Goal: Task Accomplishment & Management: Manage account settings

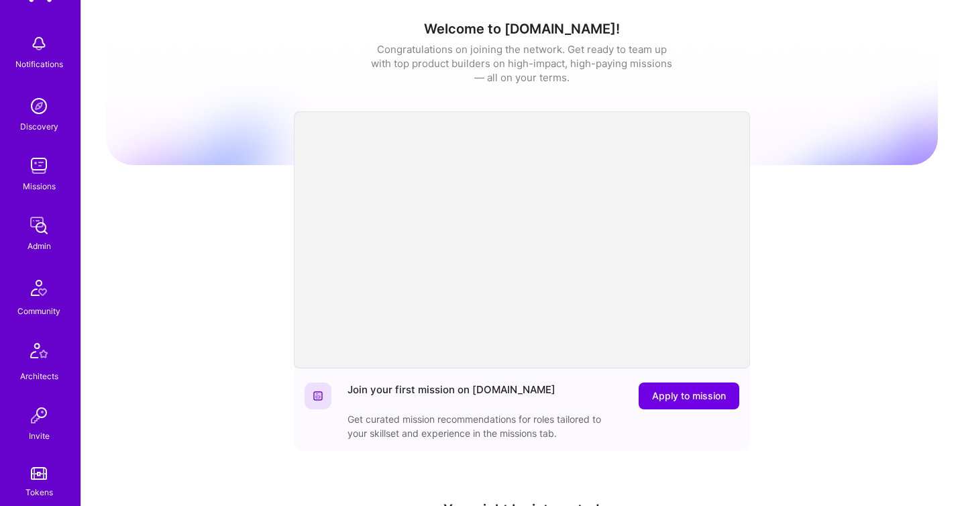
scroll to position [33, 0]
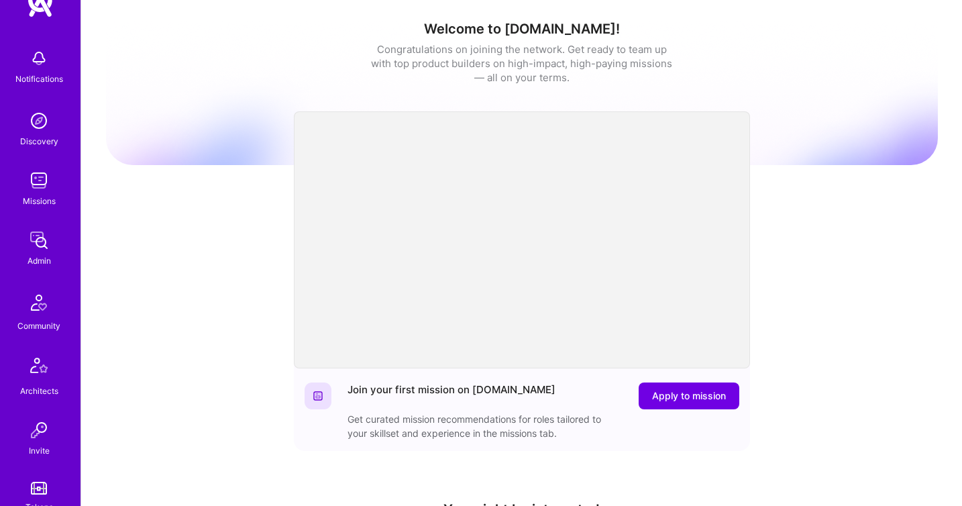
click at [39, 261] on div "Admin" at bounding box center [38, 261] width 23 height 14
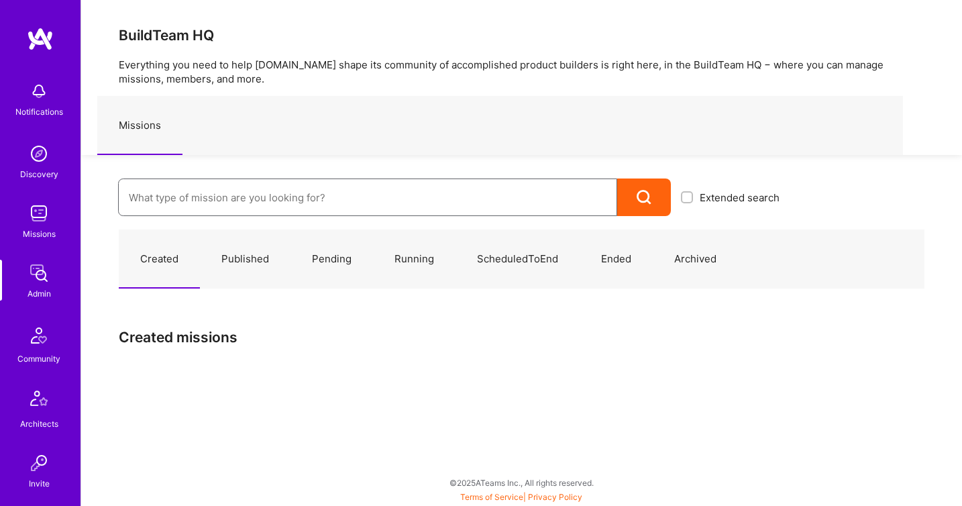
click at [197, 203] on input at bounding box center [368, 197] width 478 height 34
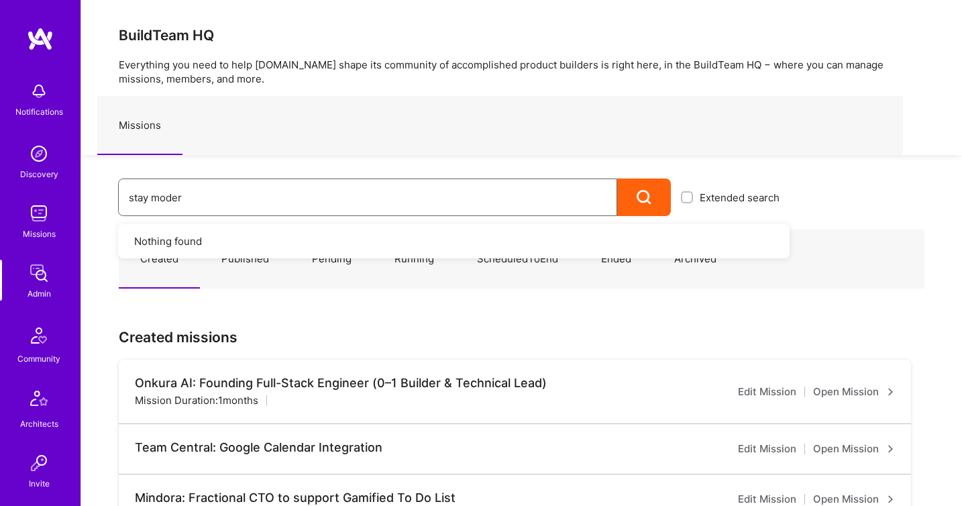
type input "stay modern"
click at [665, 194] on div at bounding box center [644, 197] width 54 height 38
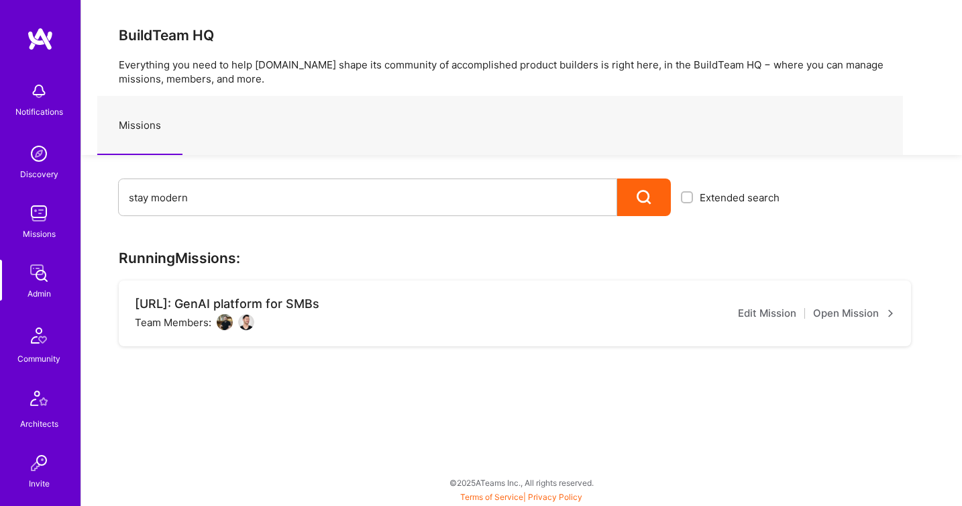
click at [822, 319] on link "Open Mission" at bounding box center [854, 313] width 82 height 16
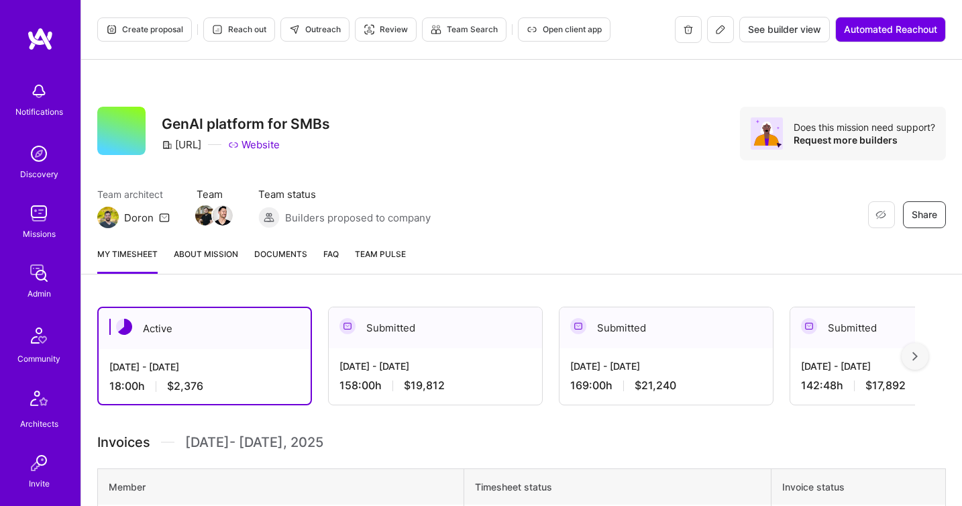
click at [275, 263] on link "Documents" at bounding box center [280, 260] width 53 height 27
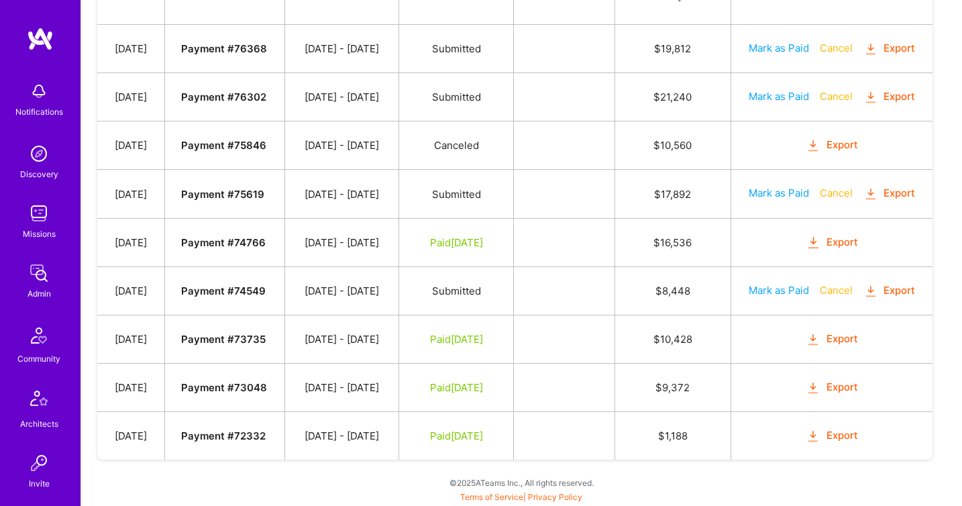
scroll to position [645, 0]
drag, startPoint x: 348, startPoint y: 288, endPoint x: 395, endPoint y: 301, distance: 48.8
click at [395, 301] on td "06/01 - 06/15/2025" at bounding box center [342, 290] width 114 height 48
copy td "06/01 - 06/15/2025"
click at [790, 288] on button "Mark as Paid" at bounding box center [778, 290] width 60 height 14
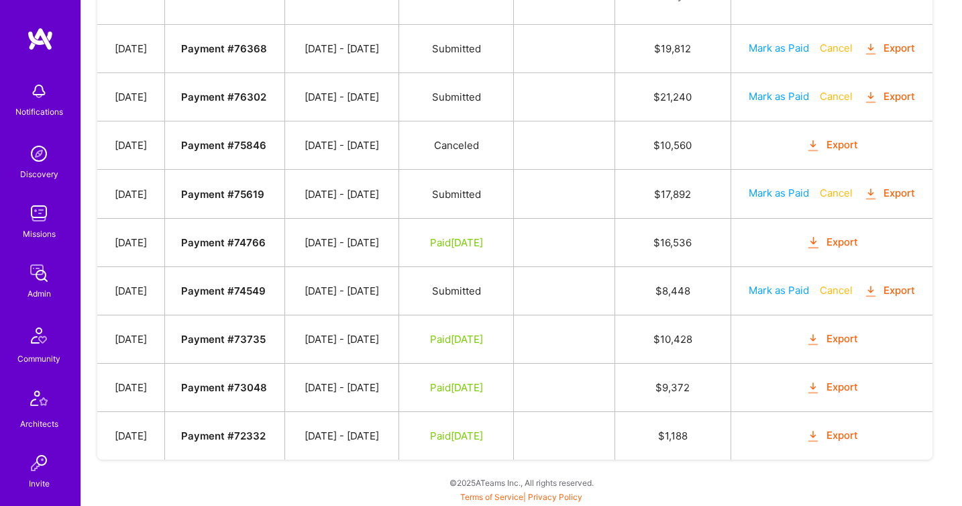
select select "7"
select select "20"
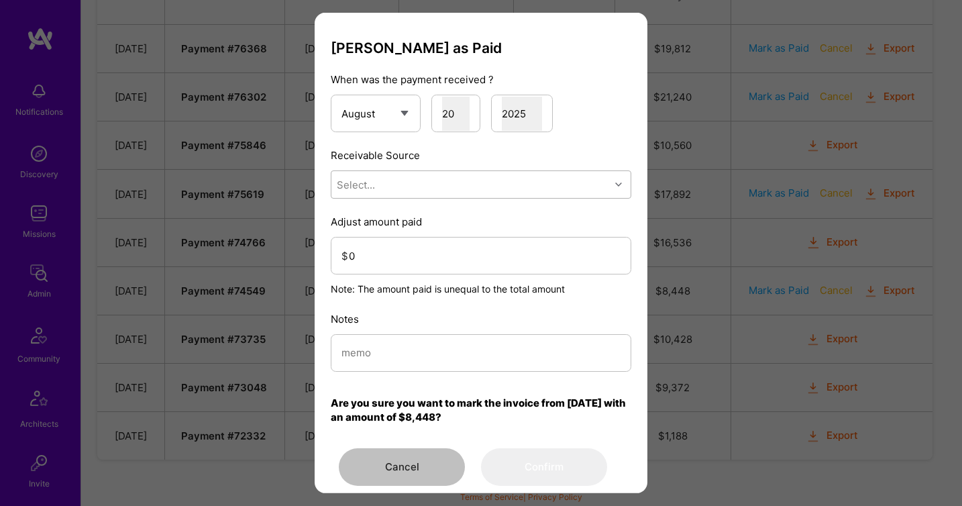
click at [515, 181] on div "Select..." at bounding box center [470, 184] width 278 height 27
click at [473, 262] on div "Stripe" at bounding box center [481, 268] width 300 height 25
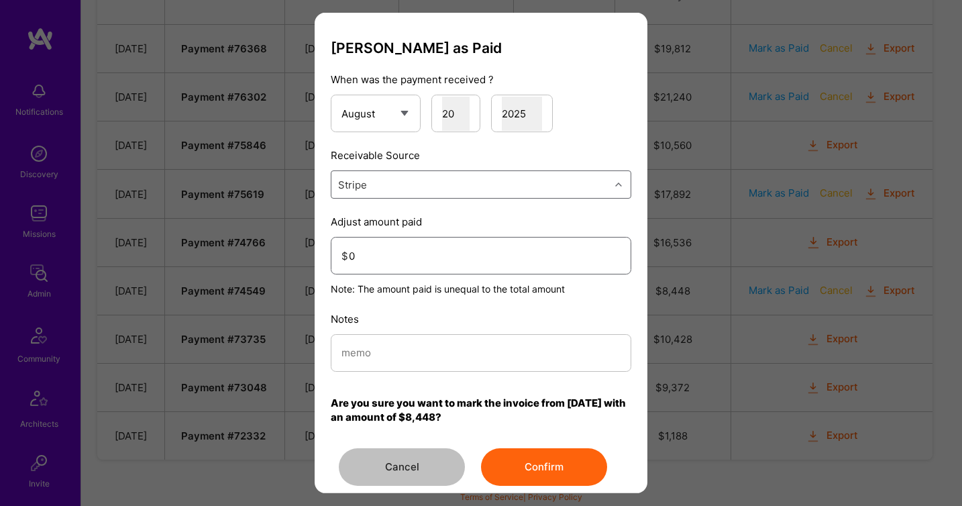
click at [429, 250] on input "0" at bounding box center [485, 256] width 272 height 34
click at [412, 325] on p "Notes" at bounding box center [481, 319] width 300 height 14
click at [414, 355] on input "modal" at bounding box center [480, 352] width 279 height 34
type input "Manual Customer Stripe Balance"
click at [524, 480] on button "Confirm" at bounding box center [544, 467] width 126 height 38
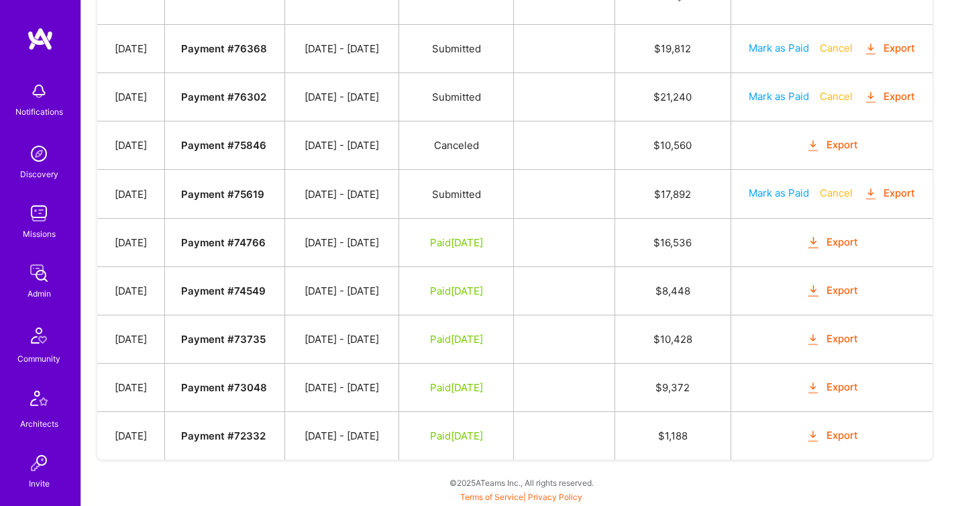
click at [58, 285] on link "Admin" at bounding box center [38, 280] width 83 height 41
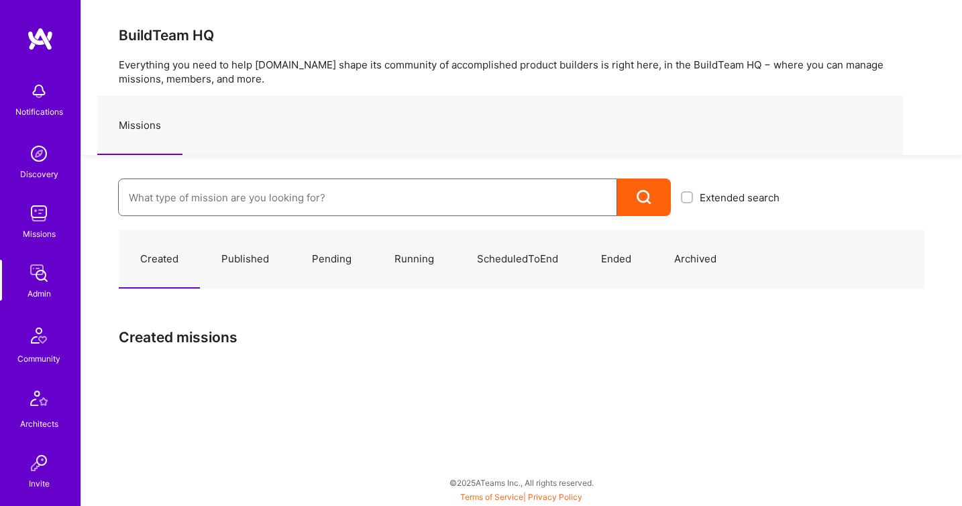
click at [224, 189] on input at bounding box center [368, 197] width 478 height 34
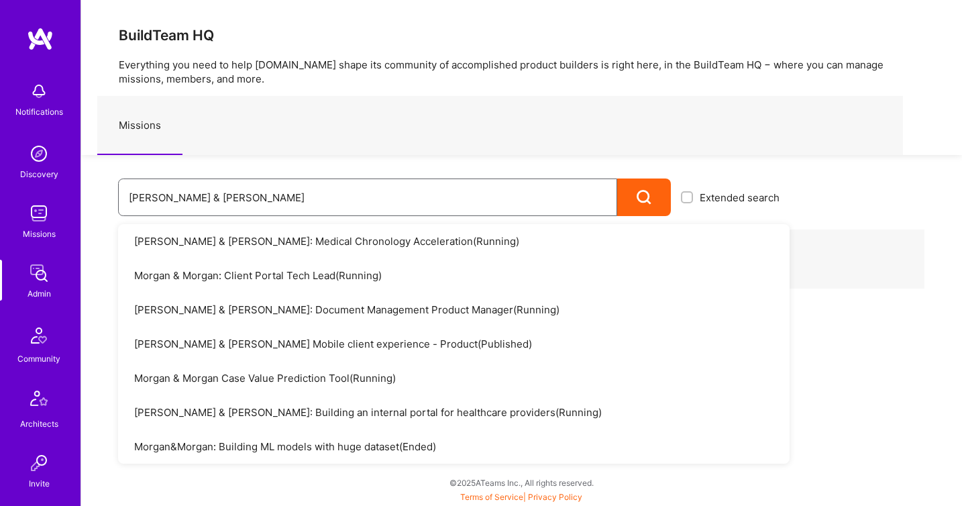
type input "morgan & morgan"
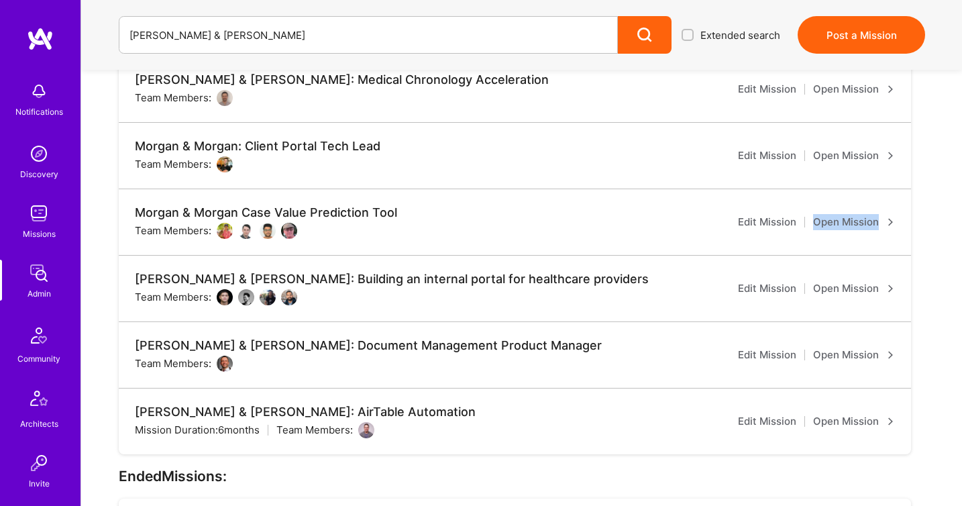
scroll to position [381, 0]
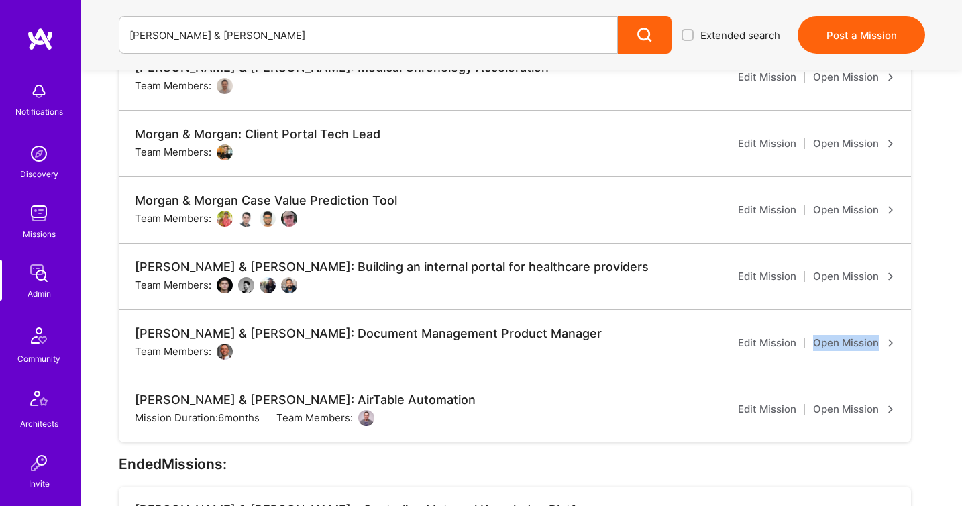
click at [849, 411] on link "Open Mission" at bounding box center [854, 409] width 82 height 16
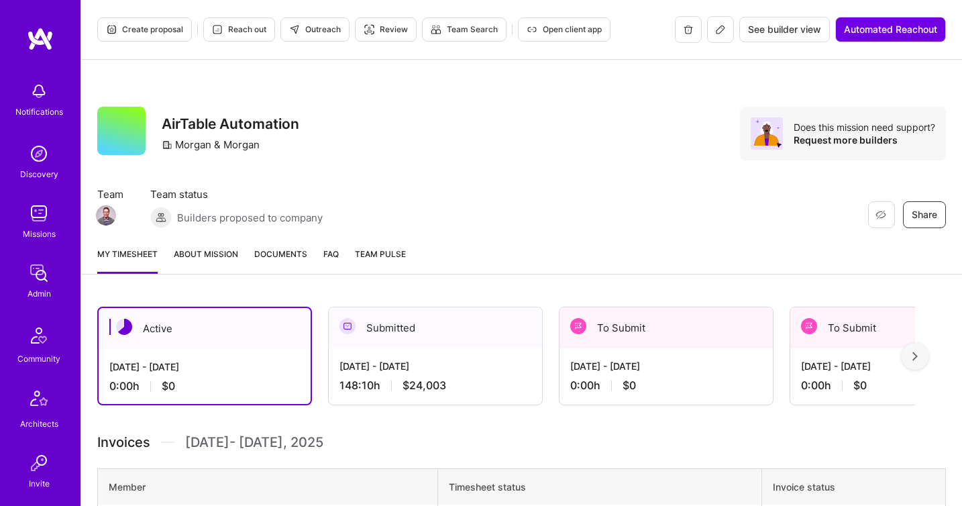
click at [390, 372] on div "Aug 1 - Aug 15, 2025" at bounding box center [435, 366] width 192 height 14
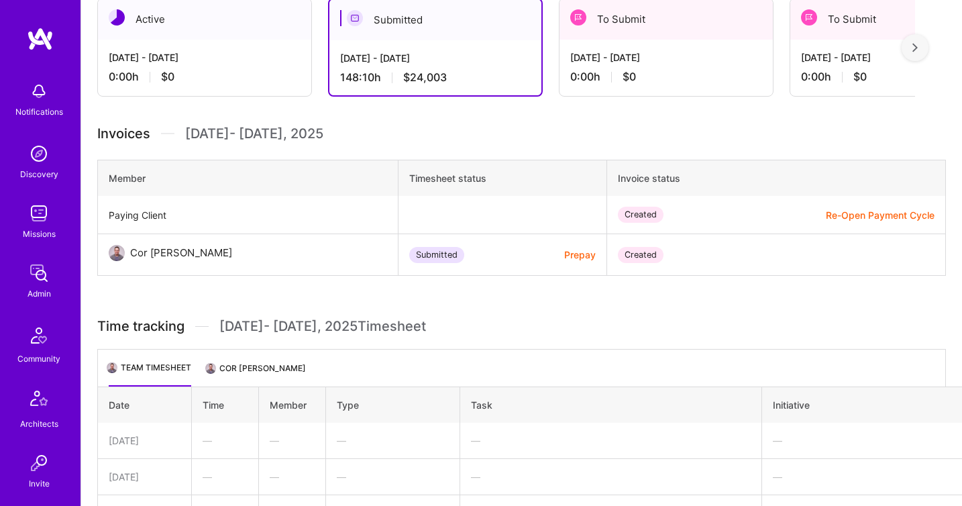
scroll to position [364, 0]
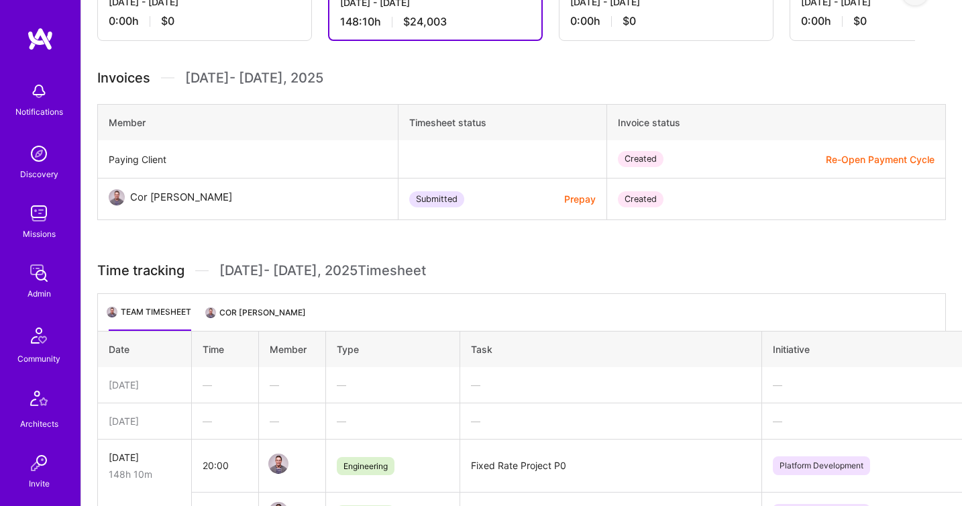
click at [266, 311] on li "Cor Schutte" at bounding box center [256, 317] width 99 height 26
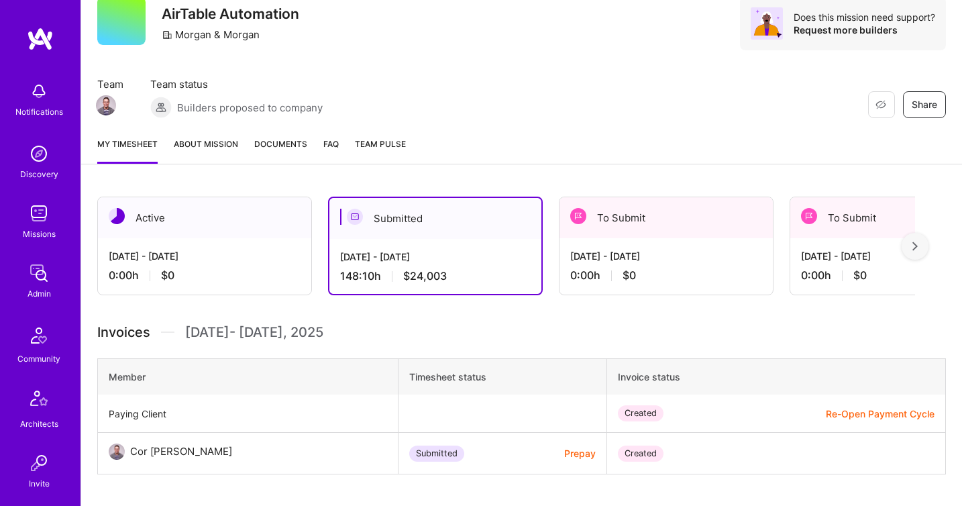
scroll to position [0, 0]
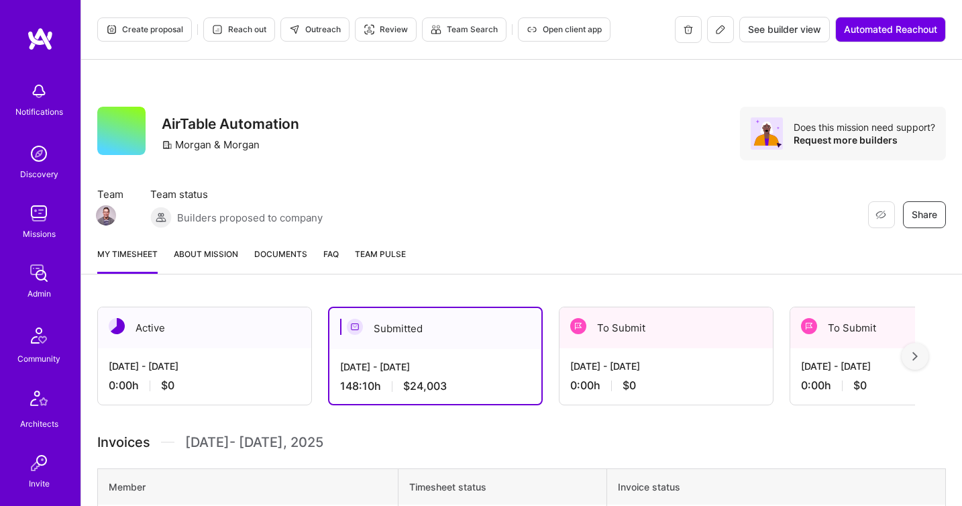
click at [267, 268] on link "Documents" at bounding box center [280, 260] width 53 height 27
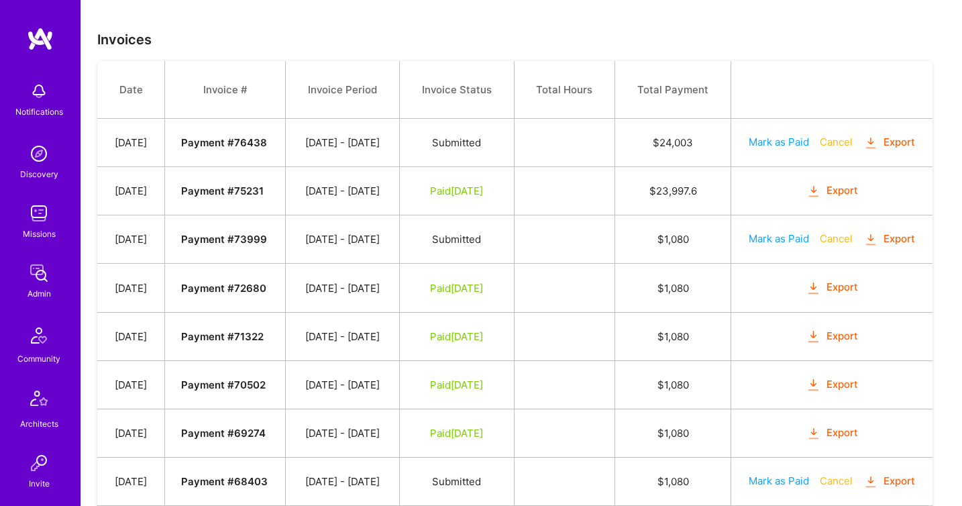
scroll to position [354, 0]
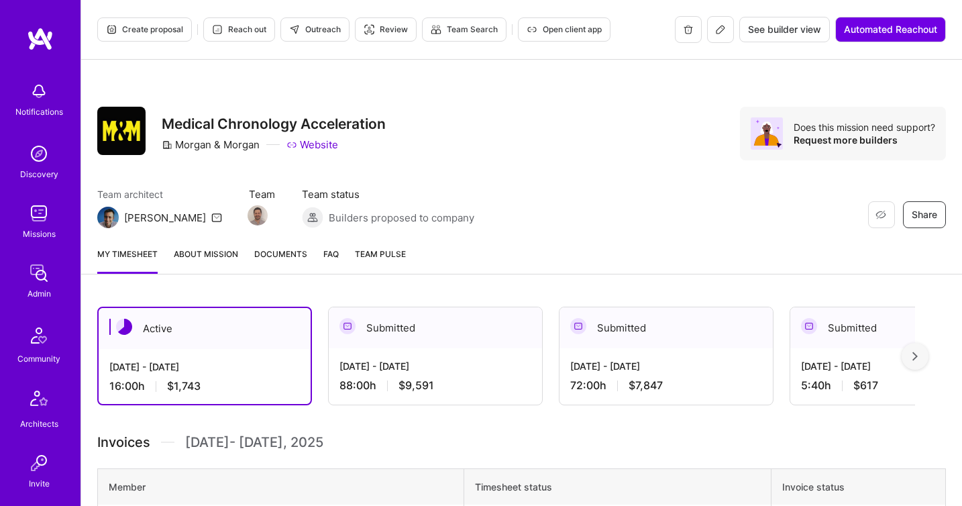
click at [285, 245] on div "My timesheet About Mission Documents FAQ Team Pulse" at bounding box center [521, 255] width 881 height 38
click at [286, 263] on link "Documents" at bounding box center [280, 260] width 53 height 27
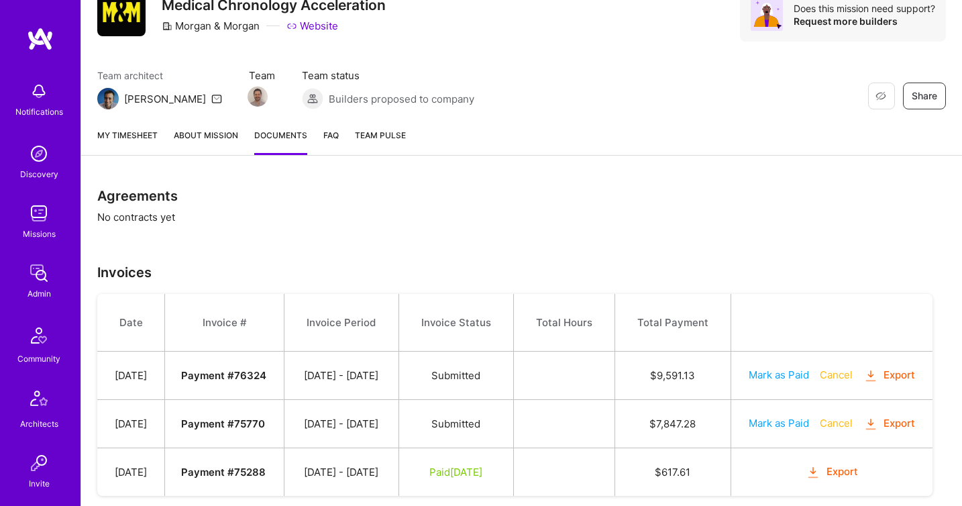
scroll to position [209, 0]
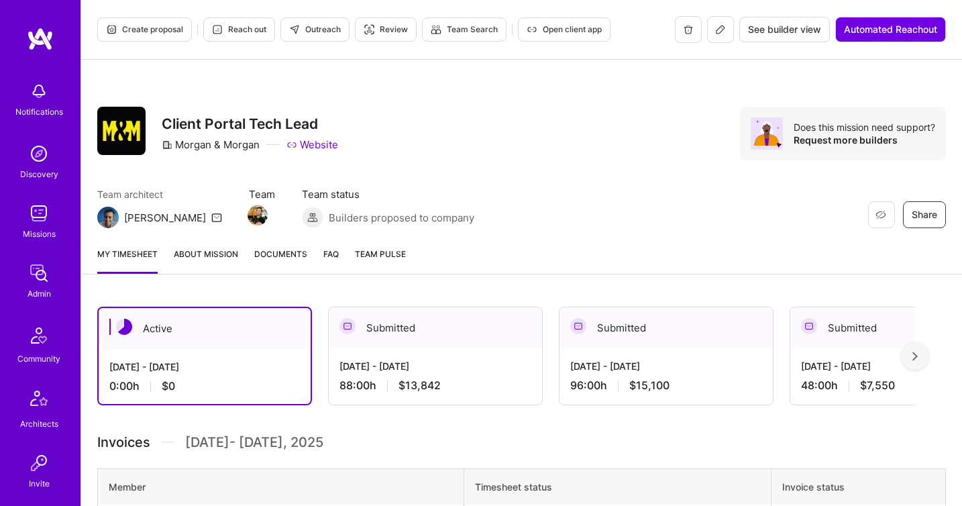
click at [288, 253] on span "Documents" at bounding box center [280, 254] width 53 height 14
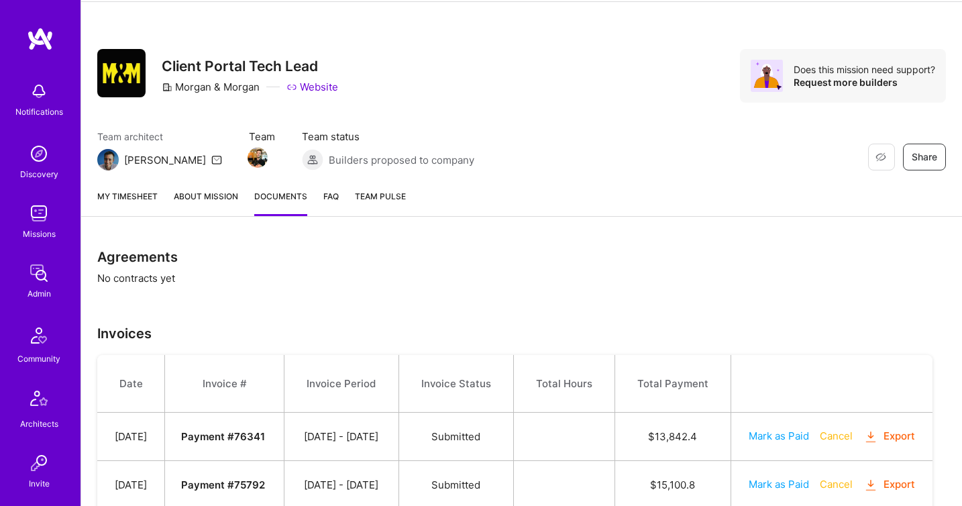
scroll to position [209, 0]
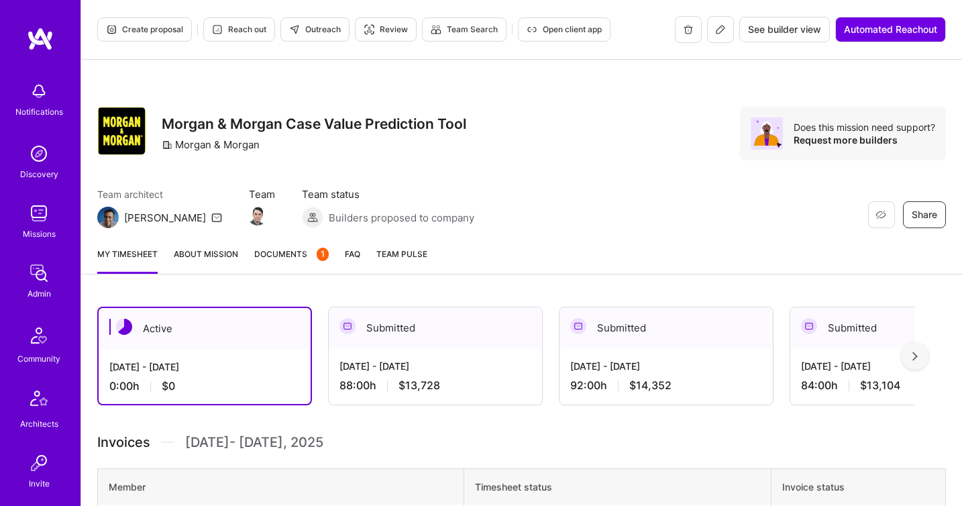
click at [282, 262] on link "Documents 1" at bounding box center [291, 260] width 74 height 27
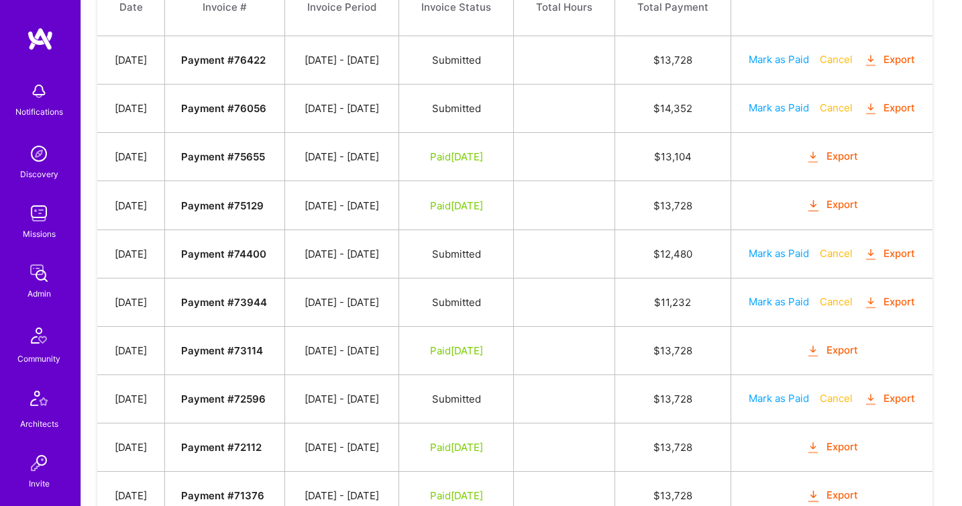
scroll to position [498, 0]
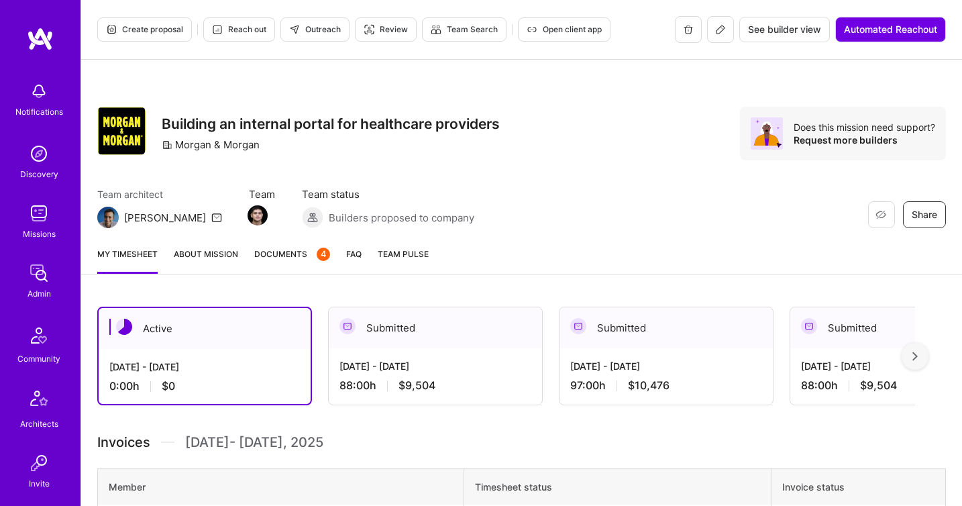
click at [291, 249] on span "Documents 4" at bounding box center [292, 254] width 76 height 14
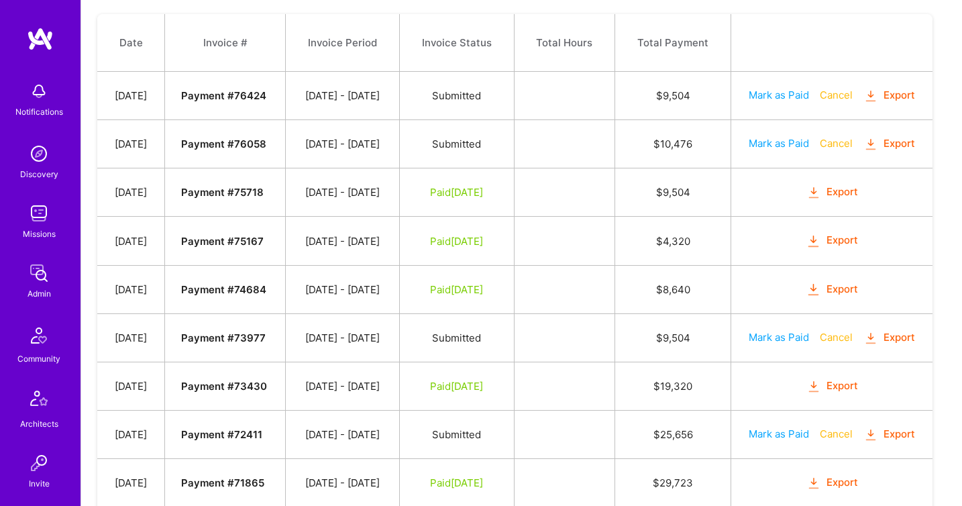
scroll to position [599, 0]
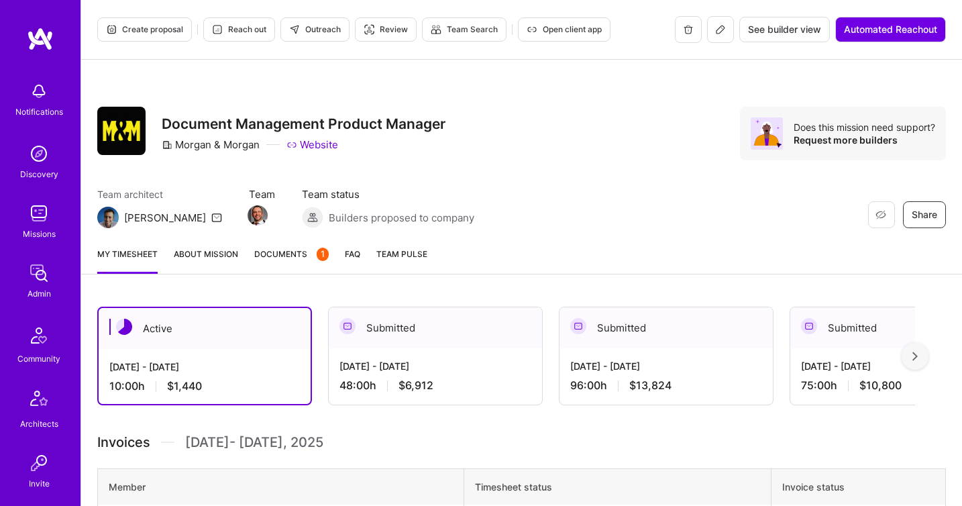
click at [274, 263] on link "Documents 1" at bounding box center [291, 260] width 74 height 27
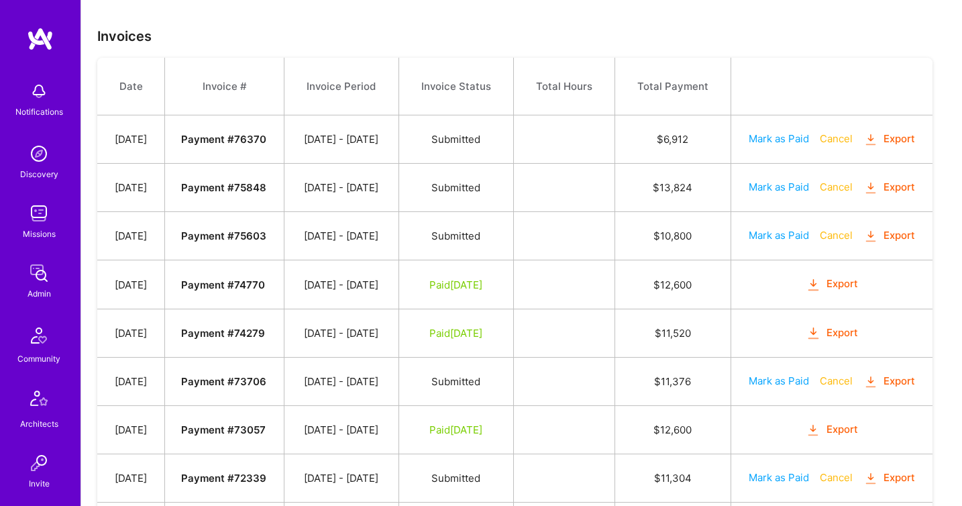
scroll to position [433, 0]
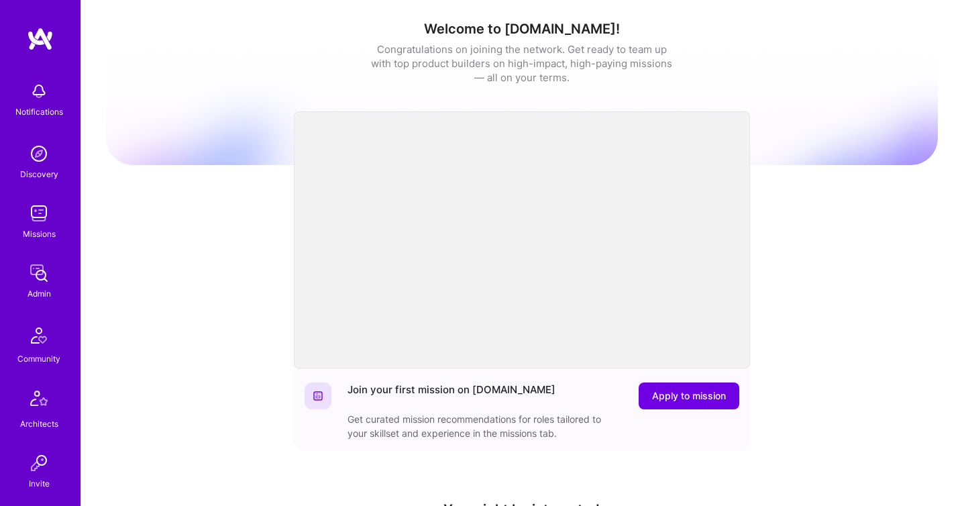
scroll to position [396, 0]
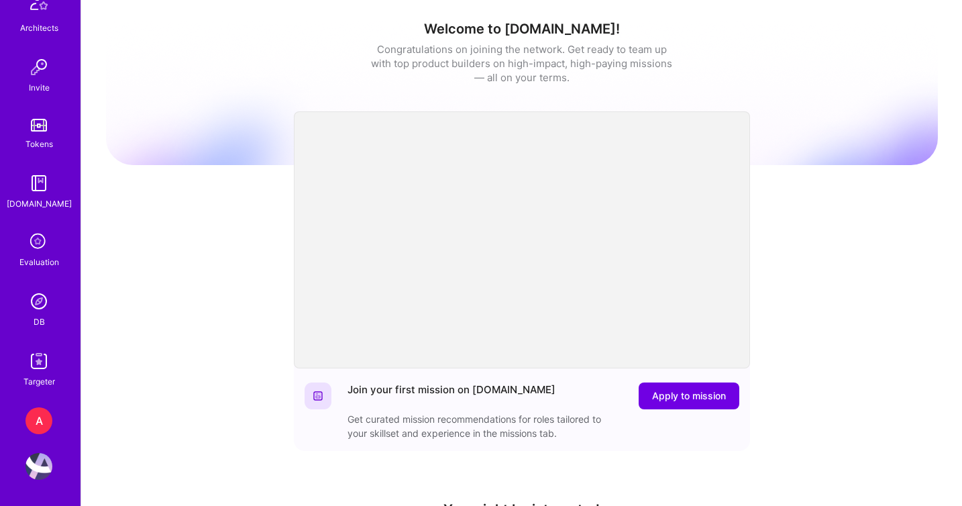
click at [36, 331] on div "Notifications Discovery Missions Admin Community Architects Invite Tokens [DOMA…" at bounding box center [40, 33] width 80 height 709
click at [37, 321] on div "DB" at bounding box center [39, 322] width 11 height 14
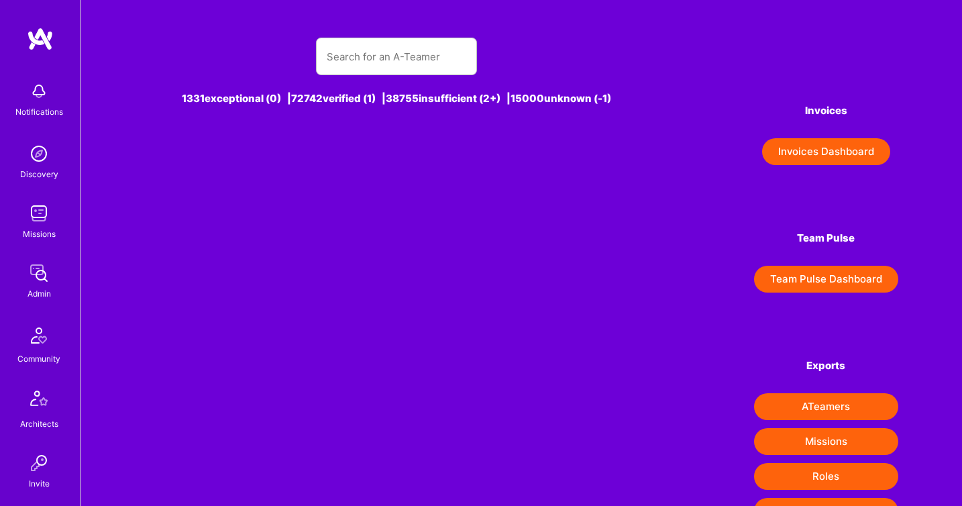
click at [860, 151] on button "Invoices Dashboard" at bounding box center [826, 151] width 128 height 27
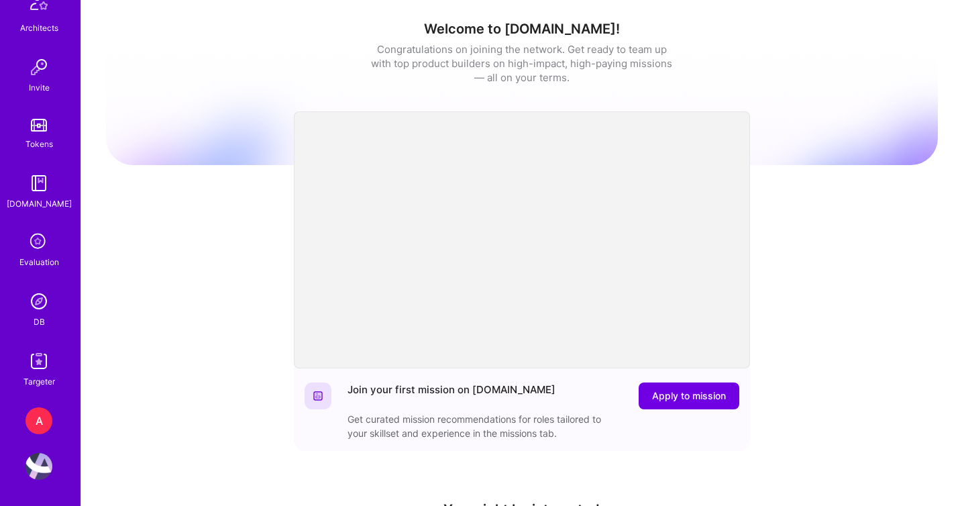
scroll to position [16, 0]
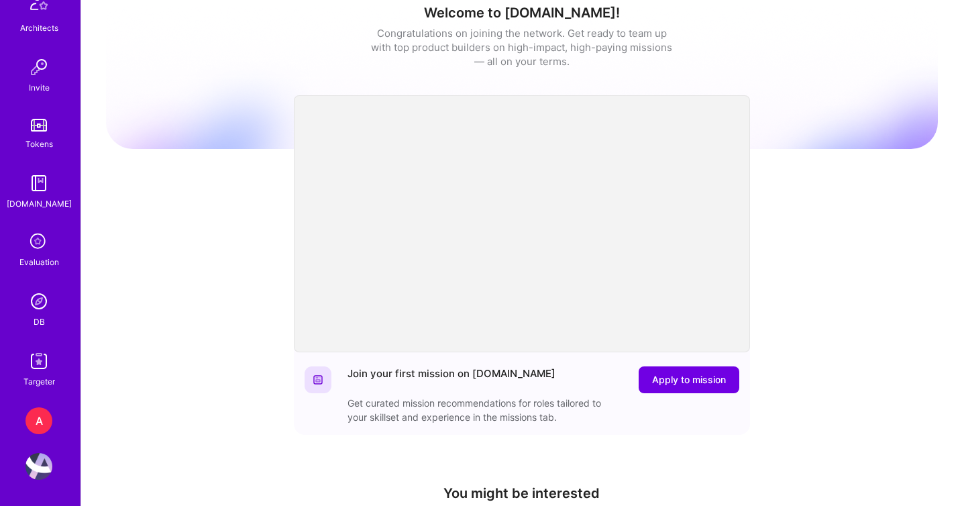
click at [39, 313] on img at bounding box center [38, 301] width 27 height 27
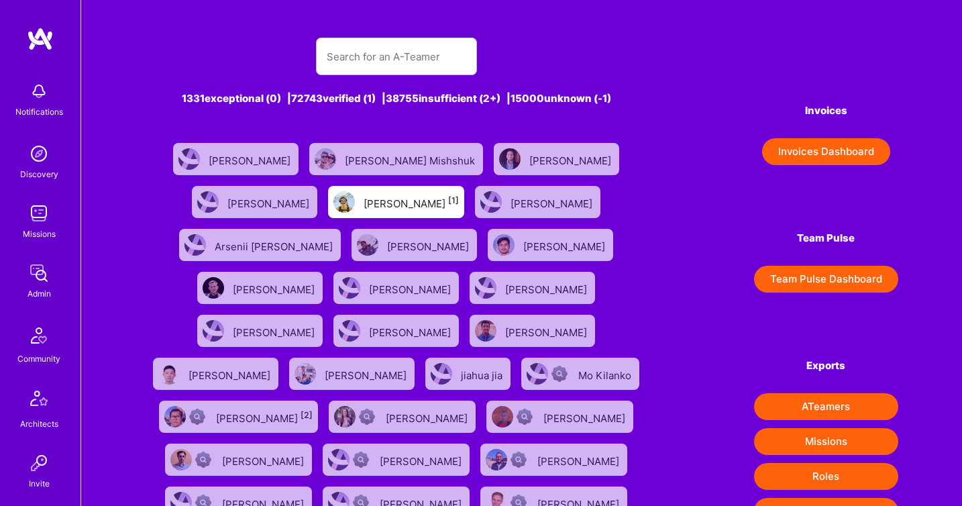
click at [788, 144] on button "Invoices Dashboard" at bounding box center [826, 151] width 128 height 27
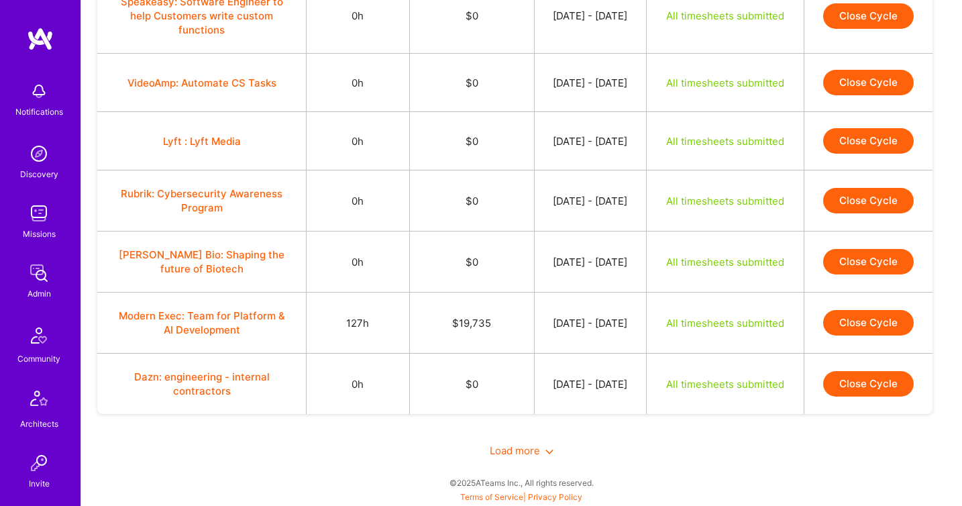
scroll to position [1168, 0]
click at [501, 457] on span "Load more" at bounding box center [522, 450] width 64 height 13
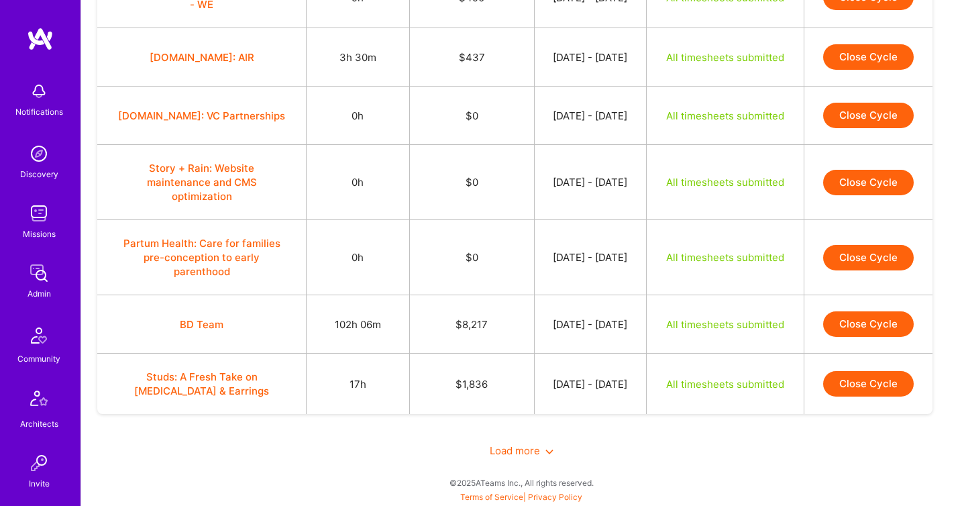
scroll to position [2610, 0]
click at [506, 451] on span "Load more" at bounding box center [522, 450] width 64 height 13
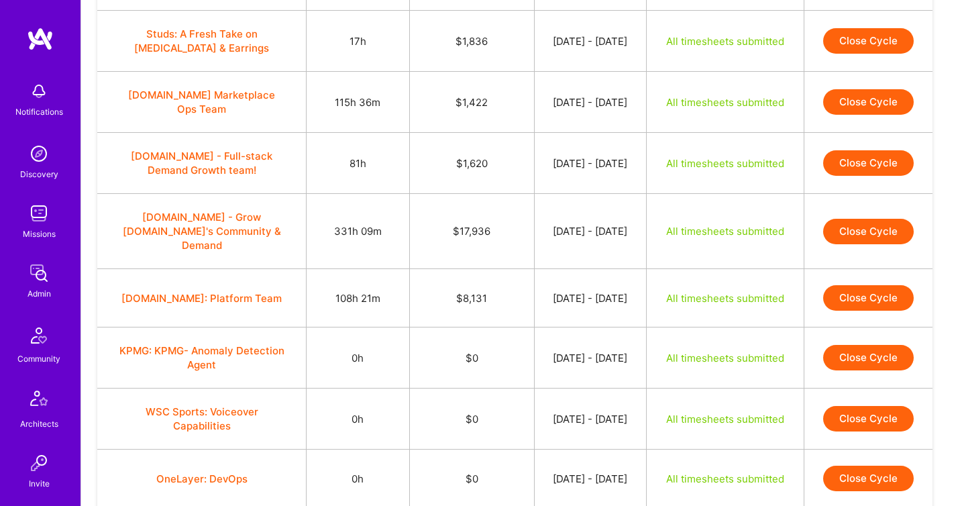
scroll to position [2695, 0]
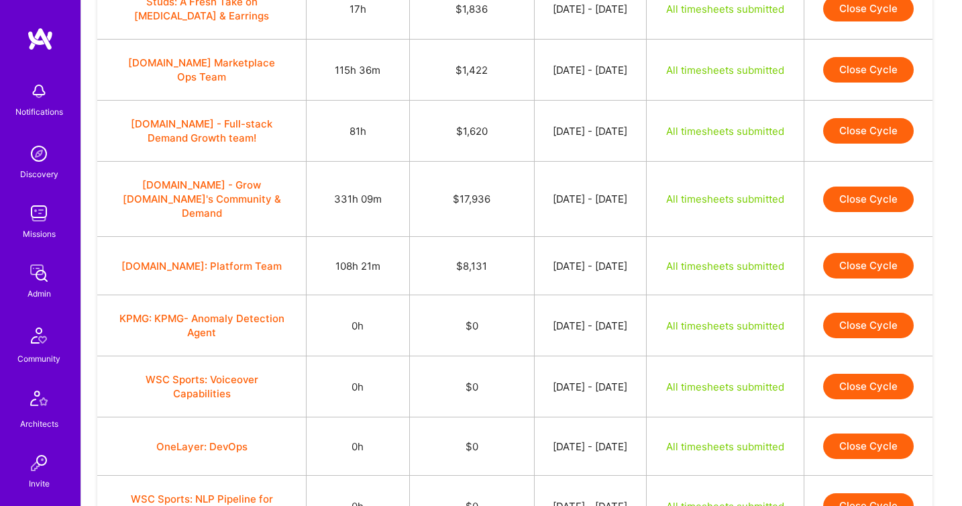
click at [855, 21] on button "Close Cycle" at bounding box center [868, 8] width 91 height 25
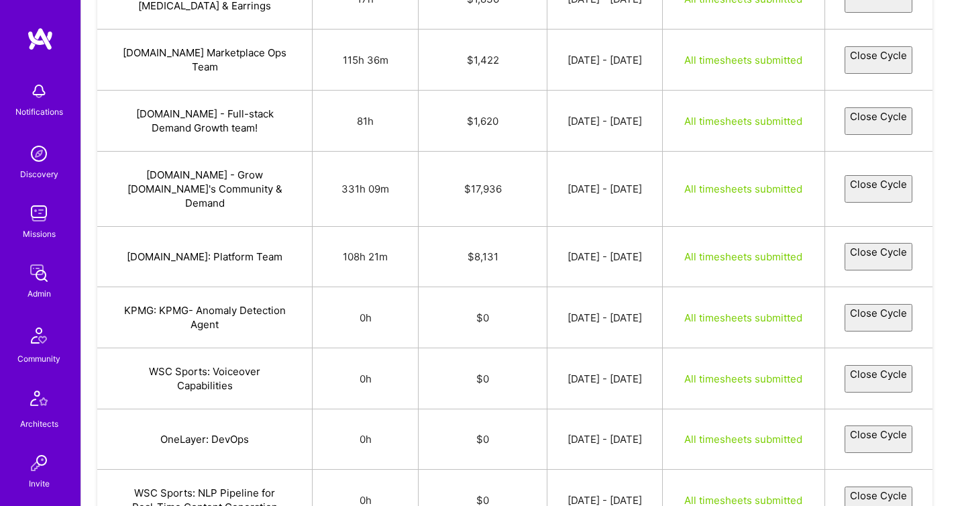
select select "6890c570327d784bdab9f6f0"
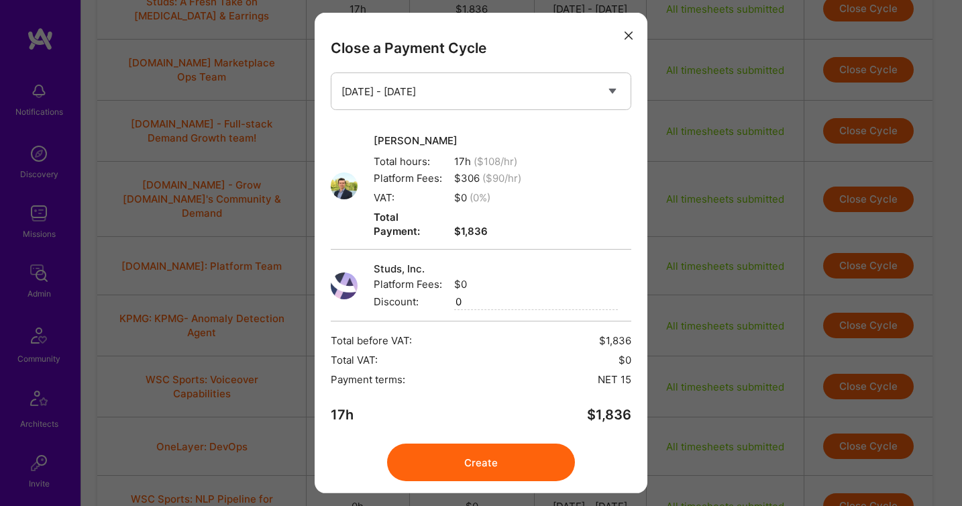
scroll to position [25, 0]
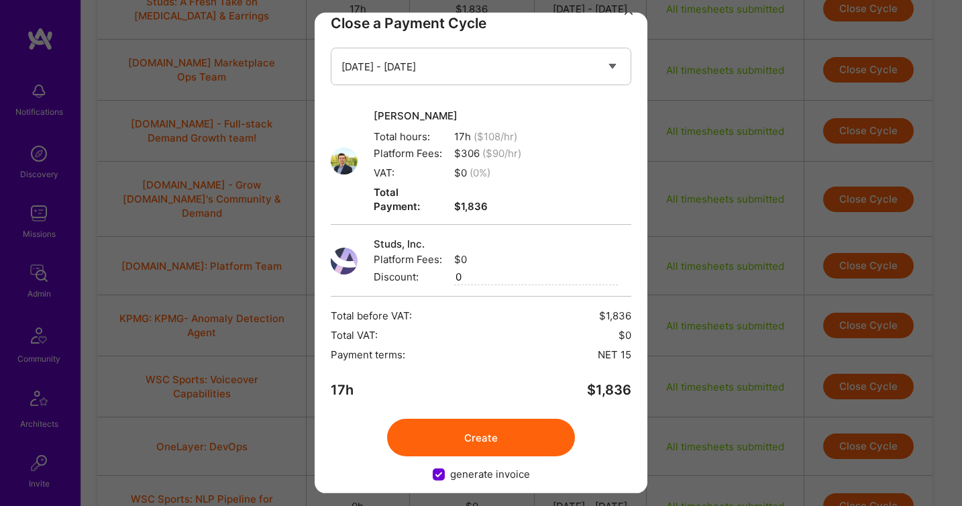
click at [475, 421] on button "Create" at bounding box center [481, 437] width 188 height 38
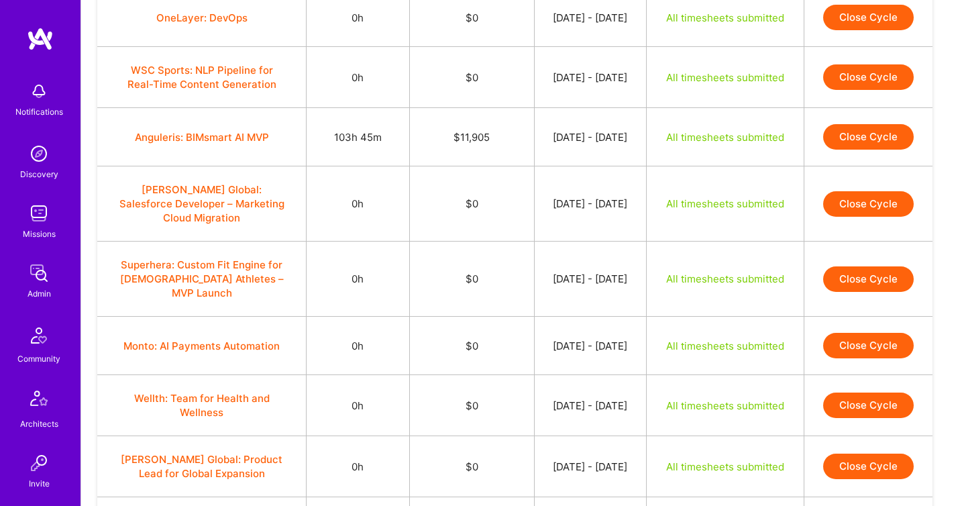
scroll to position [3124, 0]
